Goal: Contribute content: Add original content to the website for others to see

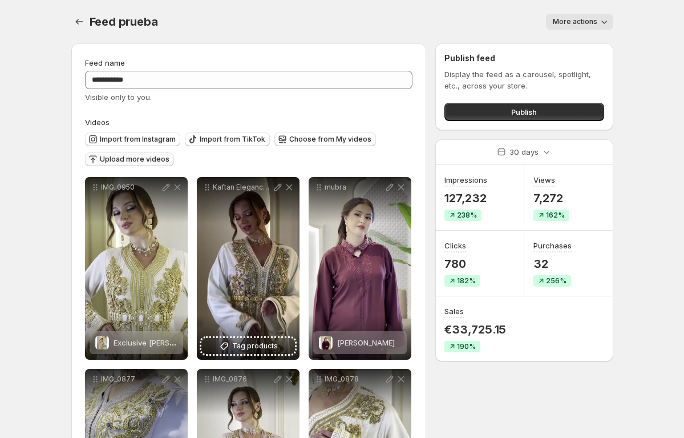
click at [129, 157] on span "Upload more videos" at bounding box center [135, 159] width 70 height 9
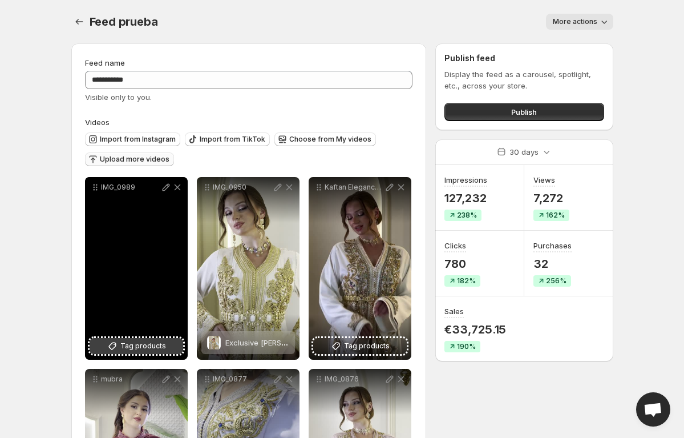
click at [98, 346] on button "Tag products" at bounding box center [137, 346] width 94 height 16
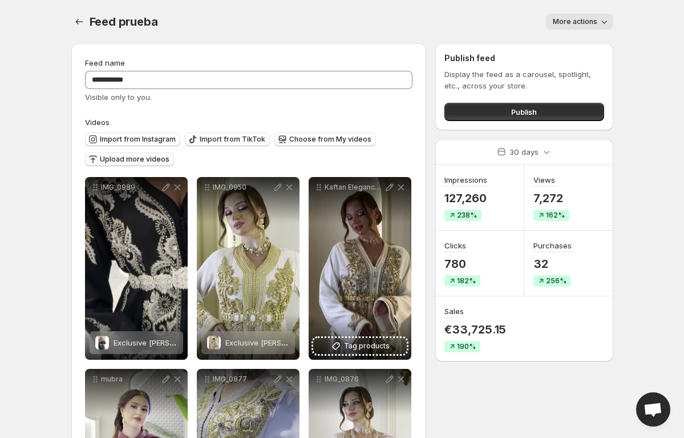
click at [155, 157] on span "Upload more videos" at bounding box center [135, 159] width 70 height 9
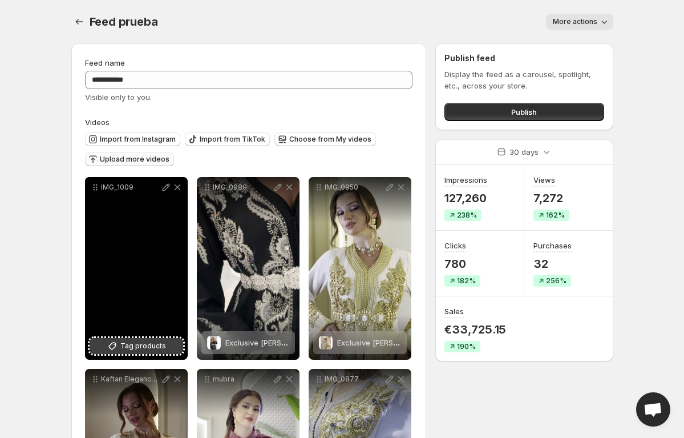
click at [125, 349] on span "Tag products" at bounding box center [143, 345] width 46 height 11
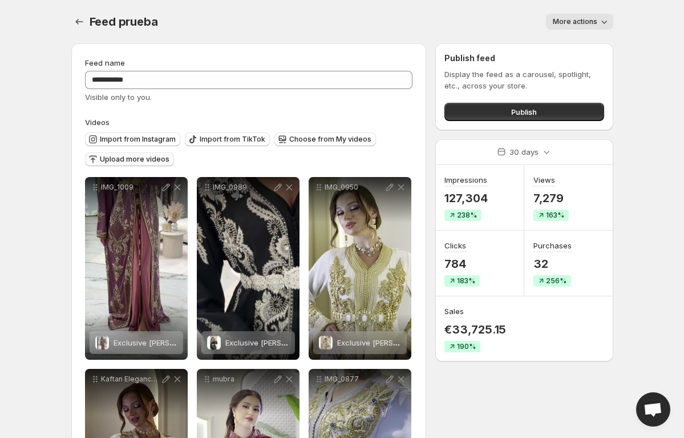
click at [135, 156] on span "Upload more videos" at bounding box center [135, 159] width 70 height 9
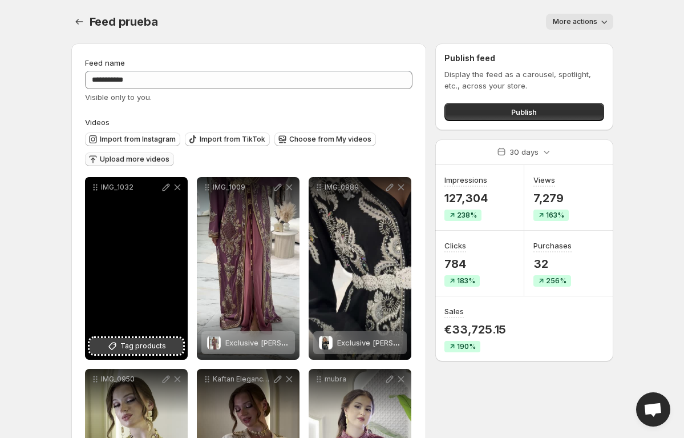
click at [134, 346] on span "Tag products" at bounding box center [143, 345] width 46 height 11
